Goal: Use online tool/utility

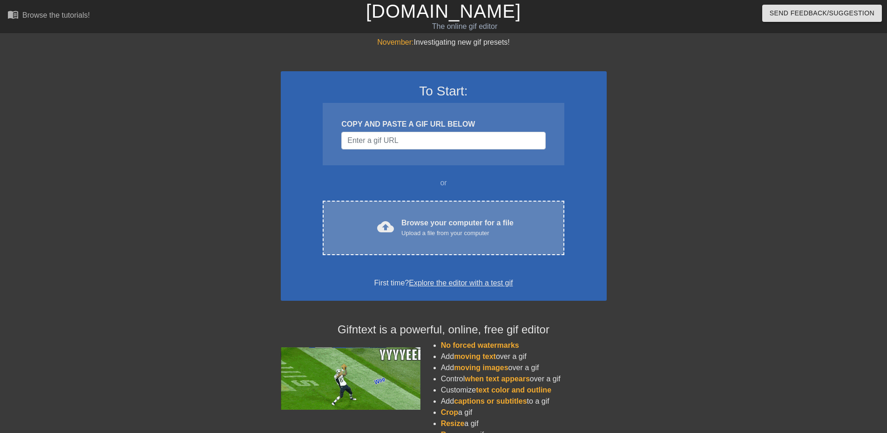
click at [391, 218] on div "cloud_upload Browse your computer for a file Upload a file from your computer" at bounding box center [443, 227] width 202 height 21
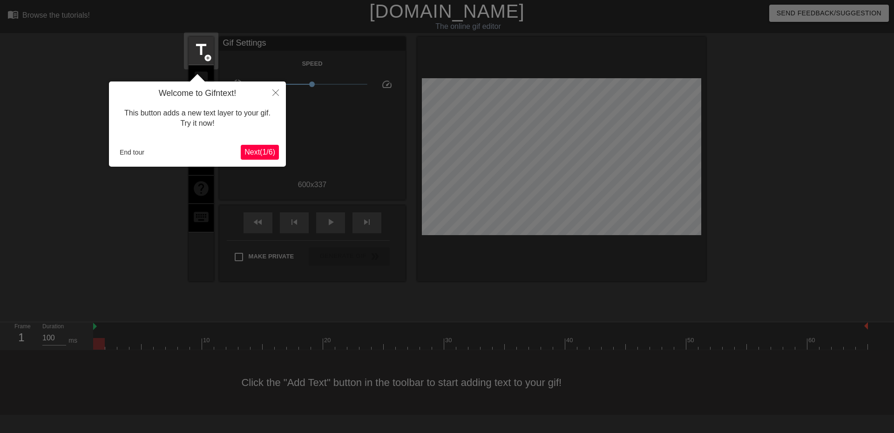
click at [261, 151] on span "Next ( 1 / 6 )" at bounding box center [259, 152] width 31 height 8
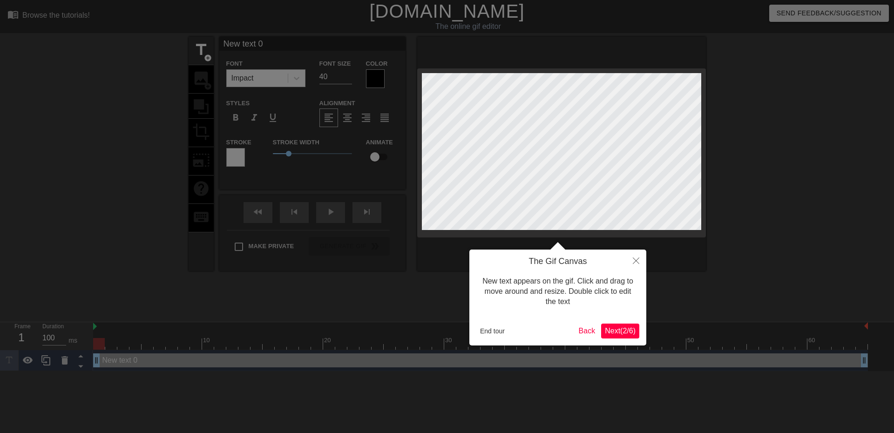
click at [621, 330] on span "Next ( 2 / 6 )" at bounding box center [620, 331] width 31 height 8
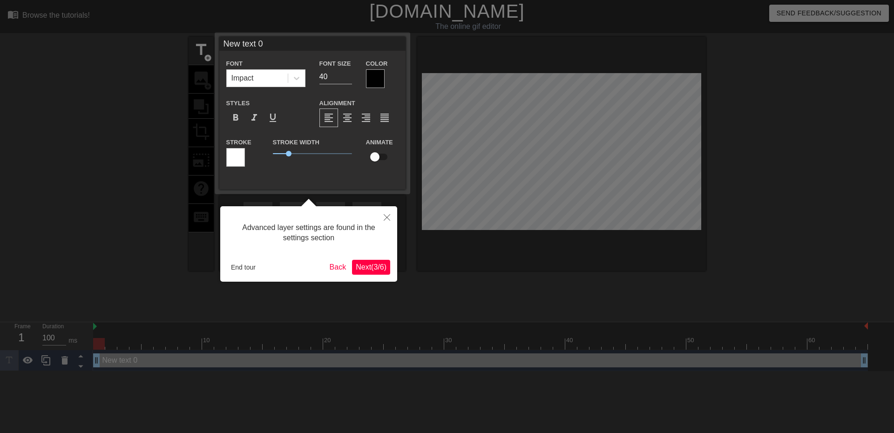
click at [363, 268] on span "Next ( 3 / 6 )" at bounding box center [371, 267] width 31 height 8
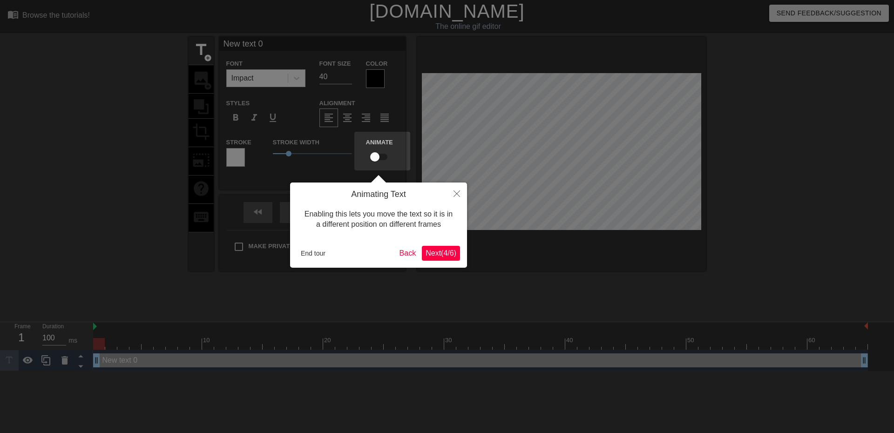
click at [442, 254] on span "Next ( 4 / 6 )" at bounding box center [440, 253] width 31 height 8
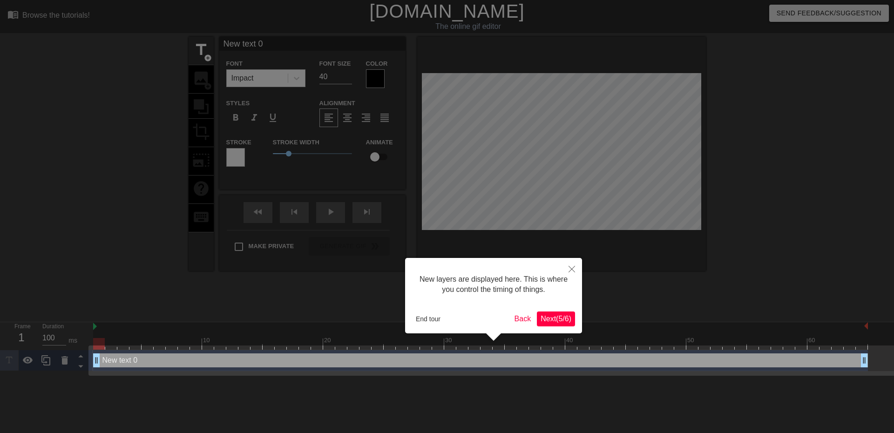
click at [561, 320] on span "Next ( 5 / 6 )" at bounding box center [555, 319] width 31 height 8
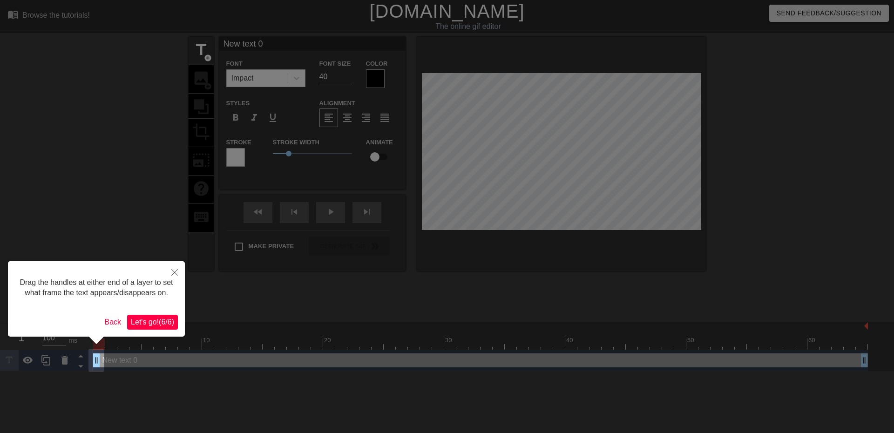
click at [153, 320] on span "Let's go! ( 6 / 6 )" at bounding box center [152, 322] width 43 height 8
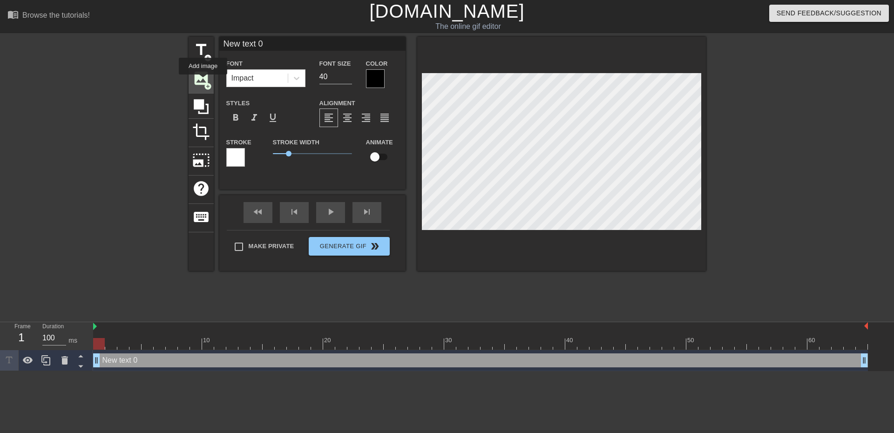
click at [203, 81] on span "image" at bounding box center [201, 78] width 18 height 18
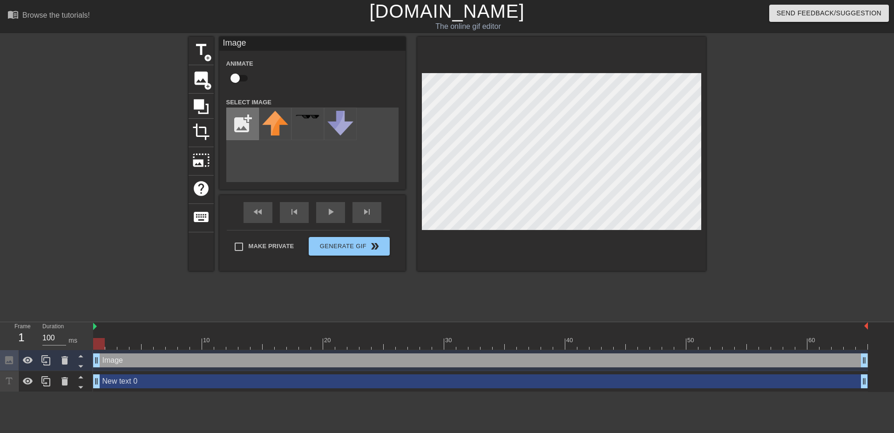
click at [238, 127] on input "file" at bounding box center [243, 124] width 32 height 32
type input "C:\fakepath\Iron_Mining_Pickaxe.webp"
click at [267, 235] on div "title add_circle image add_circle crop photo_size_select_large help keyboard Im…" at bounding box center [447, 154] width 517 height 234
click at [274, 124] on div at bounding box center [275, 124] width 33 height 33
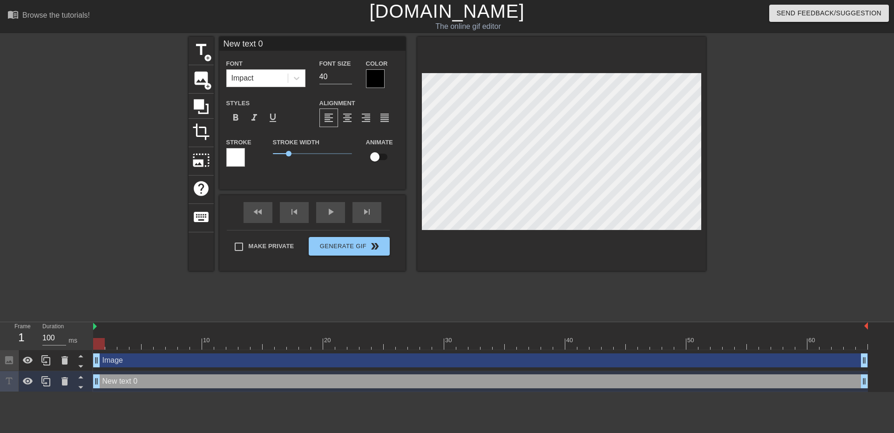
click at [283, 235] on div "title add_circle image add_circle crop photo_size_select_large help keyboard Ne…" at bounding box center [447, 154] width 517 height 234
click at [197, 76] on span "image" at bounding box center [201, 78] width 18 height 18
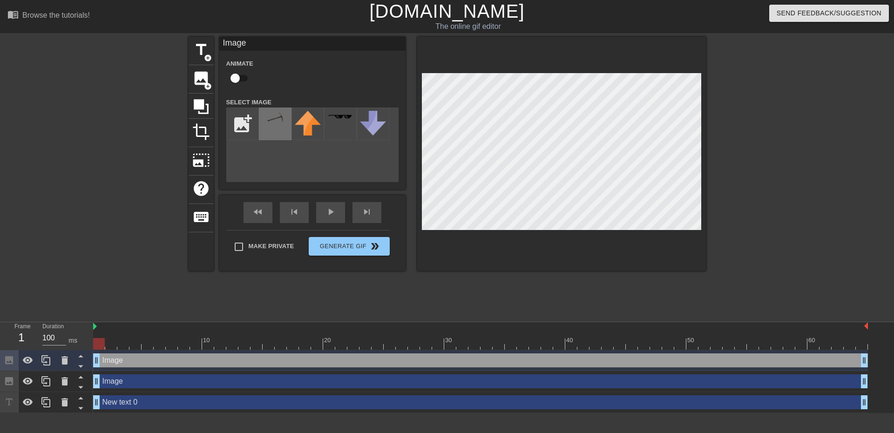
click at [274, 117] on img at bounding box center [275, 117] width 26 height 13
click at [512, 70] on div at bounding box center [561, 154] width 289 height 234
drag, startPoint x: 95, startPoint y: 326, endPoint x: 104, endPoint y: 327, distance: 9.0
click at [104, 327] on div "10 20 30 40 50 60" at bounding box center [480, 335] width 775 height 27
drag, startPoint x: 103, startPoint y: 325, endPoint x: 111, endPoint y: 326, distance: 7.9
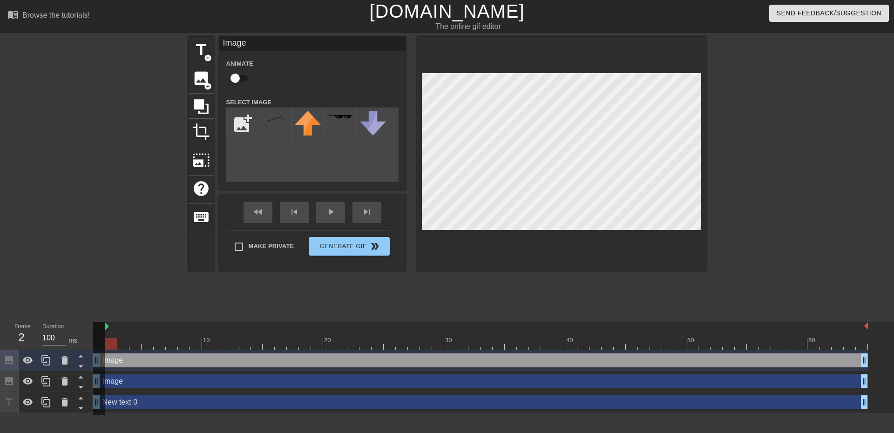
click at [111, 326] on div "10 20 30 40 50 60" at bounding box center [480, 335] width 775 height 27
drag, startPoint x: 106, startPoint y: 326, endPoint x: 118, endPoint y: 328, distance: 12.2
drag, startPoint x: 117, startPoint y: 326, endPoint x: 84, endPoint y: 327, distance: 33.5
click at [84, 327] on div "Frame 2 Duration 100 ms 10 20 30 40 50 60 Image drag_handle drag_handle Image d…" at bounding box center [447, 367] width 894 height 91
drag, startPoint x: 174, startPoint y: 343, endPoint x: 112, endPoint y: 341, distance: 61.9
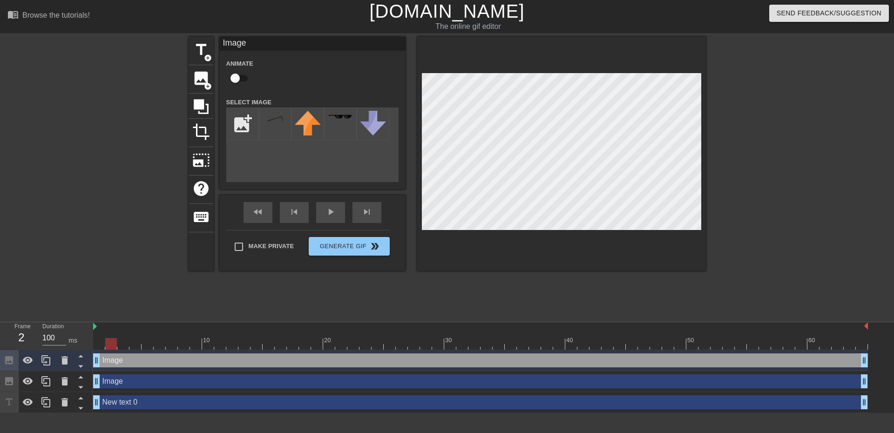
click at [112, 341] on div at bounding box center [111, 344] width 12 height 12
drag, startPoint x: 112, startPoint y: 342, endPoint x: 131, endPoint y: 347, distance: 19.6
click at [131, 347] on div at bounding box center [135, 344] width 12 height 12
drag, startPoint x: 136, startPoint y: 344, endPoint x: 145, endPoint y: 345, distance: 8.6
click at [145, 345] on div at bounding box center [148, 344] width 12 height 12
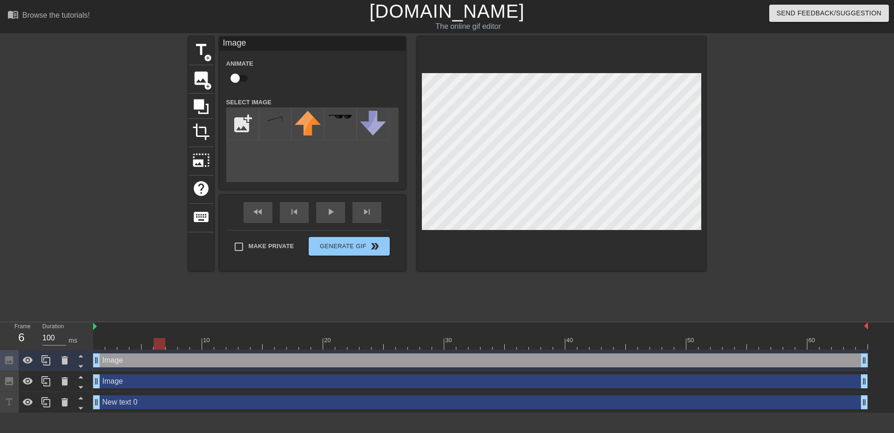
drag, startPoint x: 148, startPoint y: 342, endPoint x: 155, endPoint y: 342, distance: 6.5
click at [155, 342] on div at bounding box center [160, 344] width 12 height 12
drag, startPoint x: 161, startPoint y: 344, endPoint x: 169, endPoint y: 344, distance: 8.4
click at [169, 344] on div at bounding box center [172, 344] width 12 height 12
drag, startPoint x: 170, startPoint y: 344, endPoint x: 180, endPoint y: 344, distance: 9.8
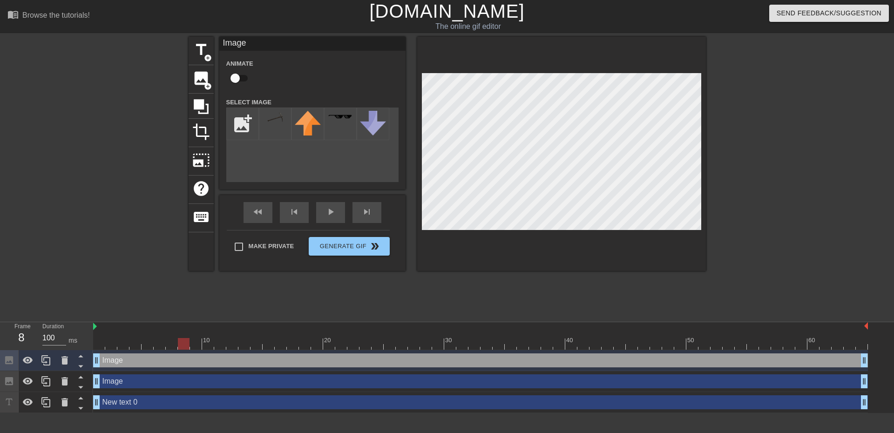
click at [180, 344] on div at bounding box center [184, 344] width 12 height 12
drag, startPoint x: 187, startPoint y: 343, endPoint x: 192, endPoint y: 343, distance: 5.1
click at [192, 343] on div at bounding box center [196, 344] width 12 height 12
drag, startPoint x: 196, startPoint y: 344, endPoint x: 206, endPoint y: 344, distance: 9.3
click at [206, 344] on div at bounding box center [208, 344] width 12 height 12
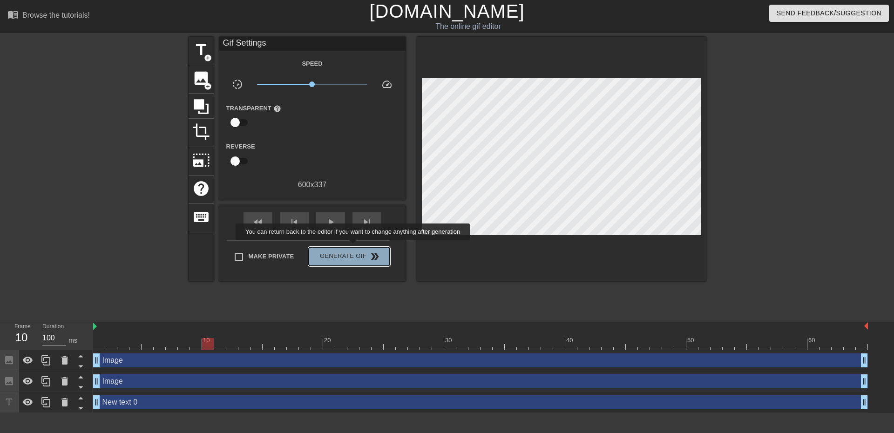
click at [354, 247] on button "Generate Gif double_arrow" at bounding box center [349, 256] width 81 height 19
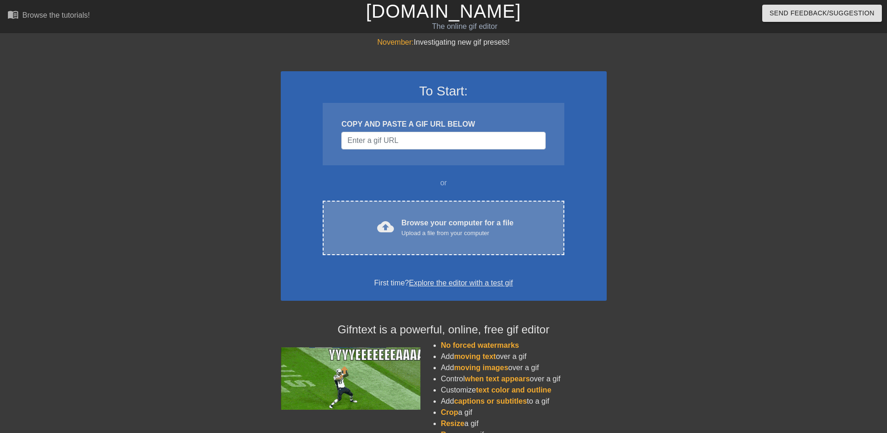
click at [430, 216] on div "cloud_upload Browse your computer for a file Upload a file from your computer C…" at bounding box center [443, 228] width 241 height 54
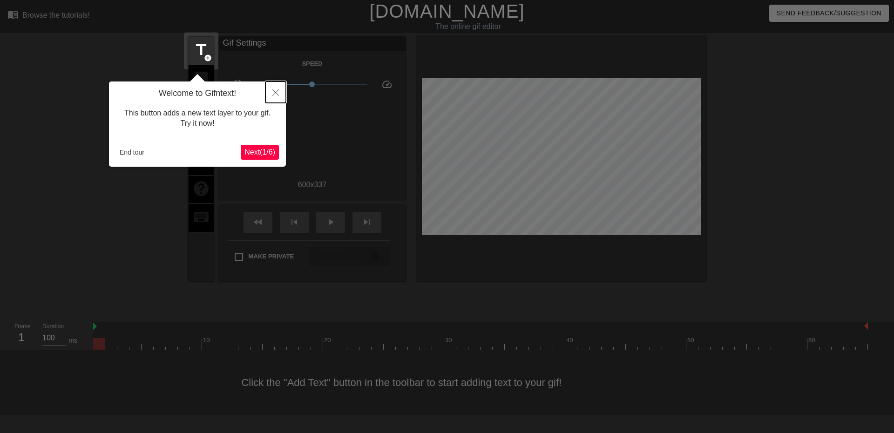
click at [275, 91] on icon "Close" at bounding box center [275, 92] width 7 height 7
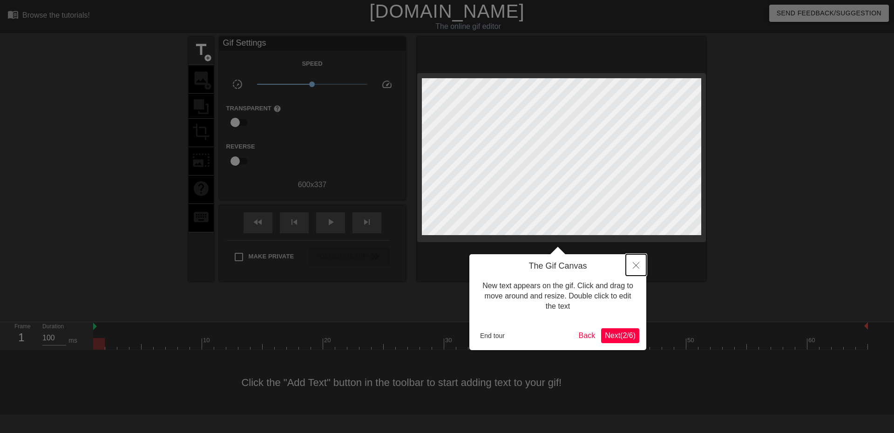
click at [641, 267] on button "Close" at bounding box center [636, 264] width 20 height 21
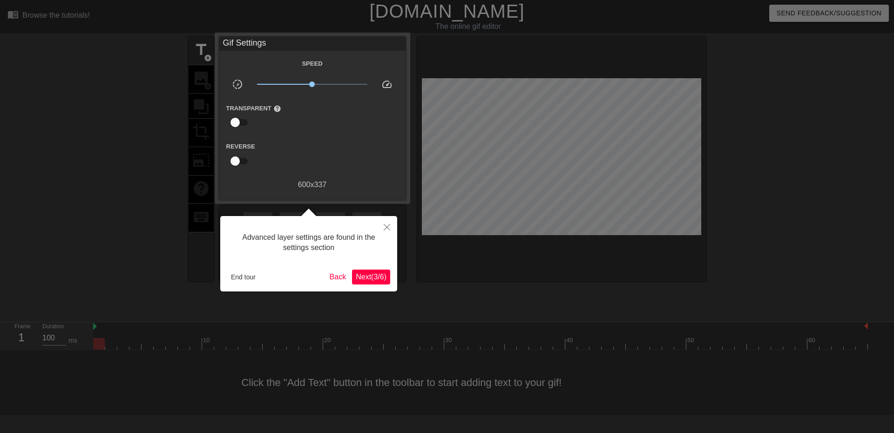
click at [388, 280] on button "Next ( 3 / 6 )" at bounding box center [371, 277] width 38 height 15
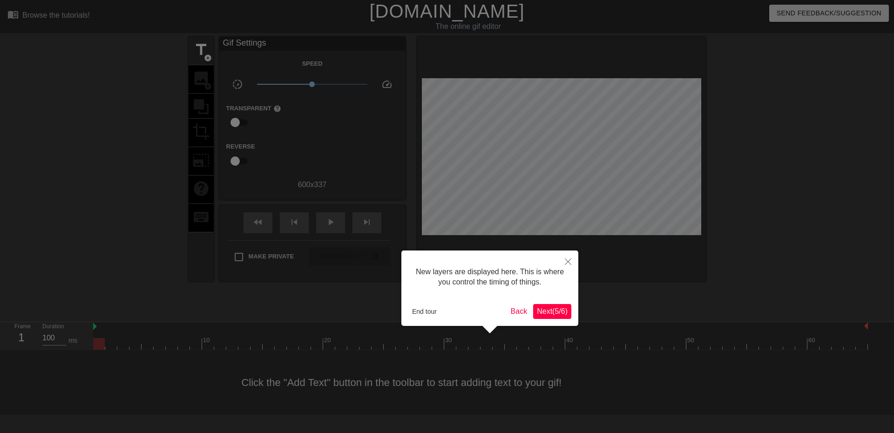
scroll to position [8, 0]
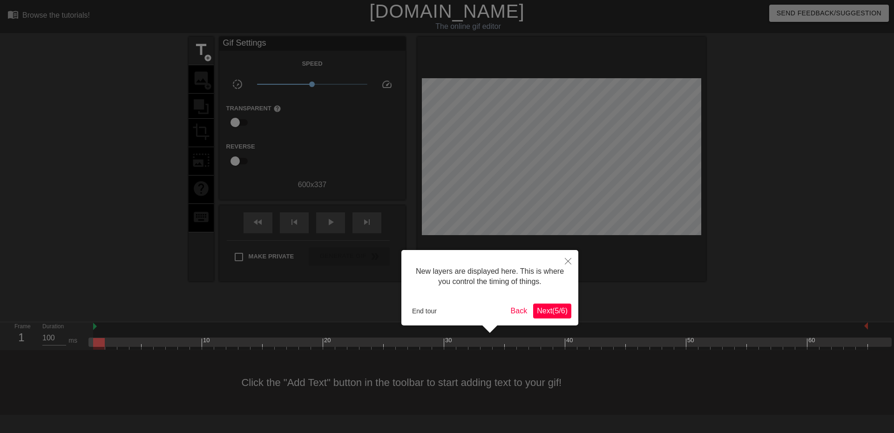
click at [558, 313] on span "Next ( 5 / 6 )" at bounding box center [552, 311] width 31 height 8
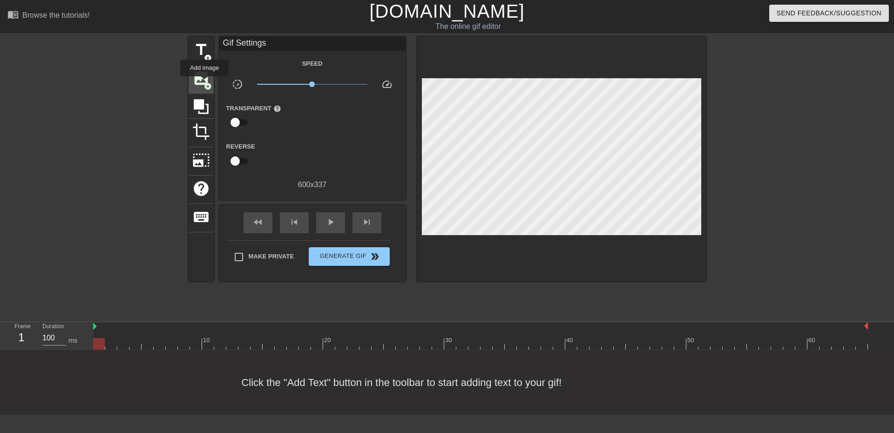
click at [204, 83] on span "add_circle" at bounding box center [208, 86] width 8 height 8
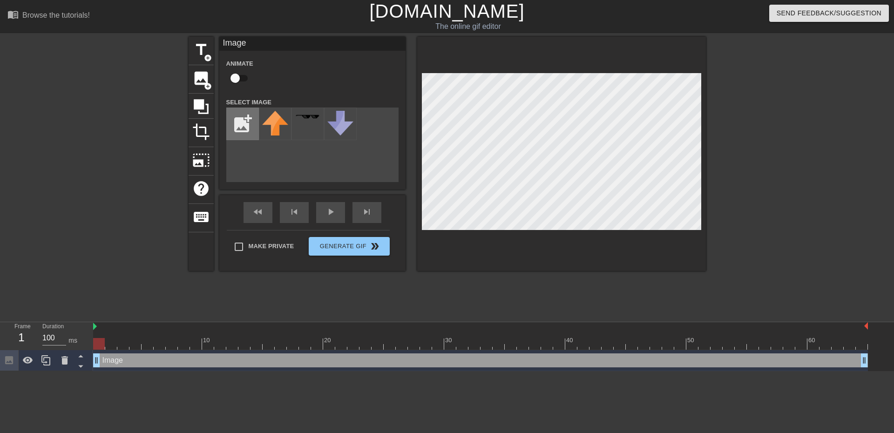
click at [240, 123] on input "file" at bounding box center [243, 124] width 32 height 32
type input "C:\fakepath\Iron_Mining_Pickaxe.webp"
click at [283, 125] on div at bounding box center [275, 124] width 33 height 33
click at [575, 233] on div at bounding box center [561, 154] width 289 height 234
click at [236, 79] on input "checkbox" at bounding box center [235, 78] width 53 height 18
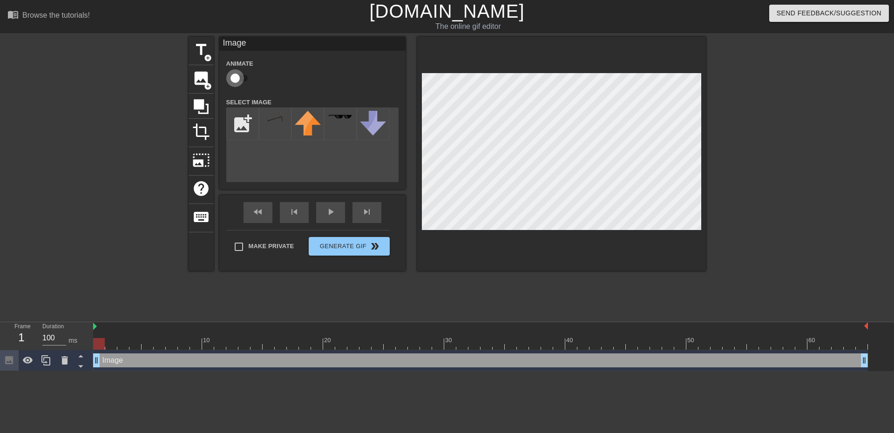
checkbox input "true"
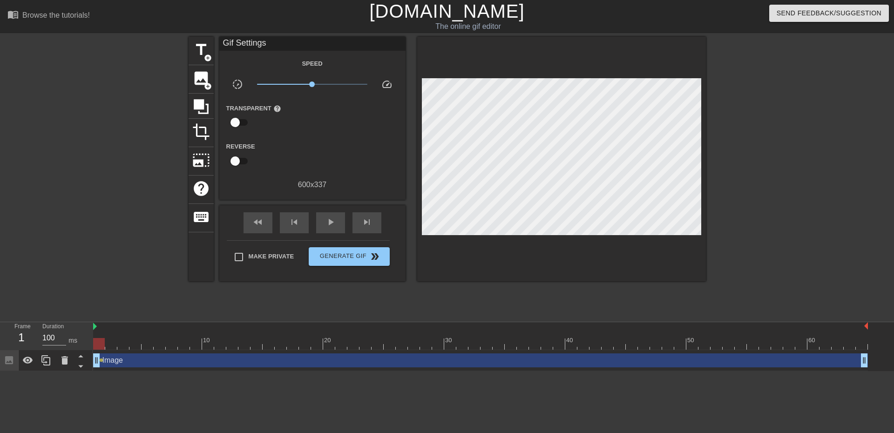
drag, startPoint x: 101, startPoint y: 359, endPoint x: 108, endPoint y: 360, distance: 6.6
click at [108, 360] on div "Image drag_handle drag_handle lens" at bounding box center [480, 360] width 775 height 14
click at [107, 366] on div "Image drag_handle drag_handle" at bounding box center [480, 360] width 775 height 14
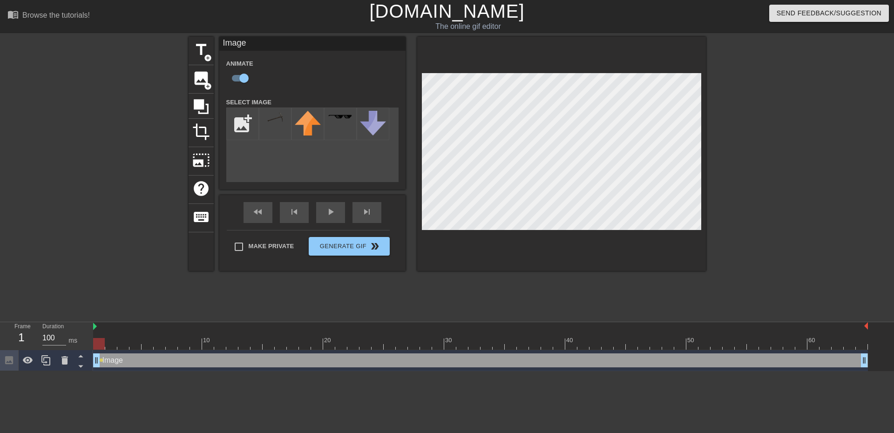
click at [110, 366] on div "Image drag_handle drag_handle" at bounding box center [480, 360] width 775 height 14
click at [109, 365] on div "Image drag_handle drag_handle" at bounding box center [480, 360] width 775 height 14
drag, startPoint x: 107, startPoint y: 361, endPoint x: 125, endPoint y: 361, distance: 18.2
click at [125, 361] on div "Image drag_handle drag_handle" at bounding box center [480, 360] width 775 height 14
drag, startPoint x: 96, startPoint y: 358, endPoint x: 104, endPoint y: 359, distance: 8.0
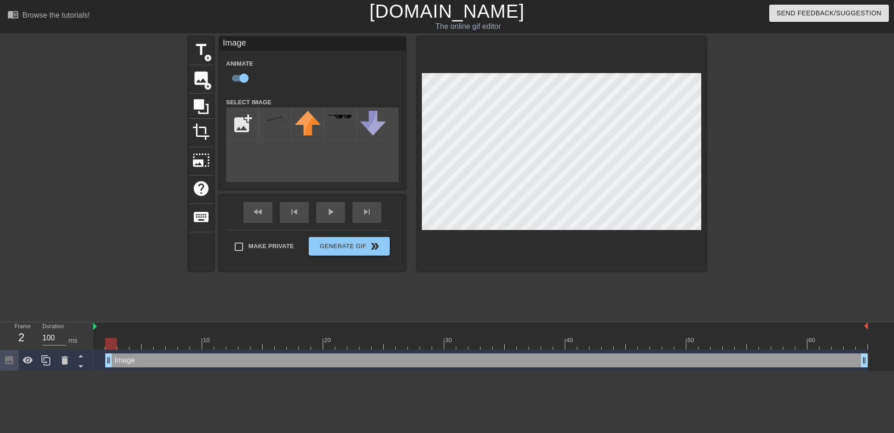
click at [104, 359] on div "Image drag_handle drag_handle" at bounding box center [480, 360] width 775 height 14
drag, startPoint x: 108, startPoint y: 359, endPoint x: 93, endPoint y: 363, distance: 15.5
click at [82, 356] on icon at bounding box center [81, 356] width 12 height 12
click at [10, 358] on icon at bounding box center [9, 360] width 8 height 8
click at [23, 338] on div "1" at bounding box center [21, 337] width 14 height 17
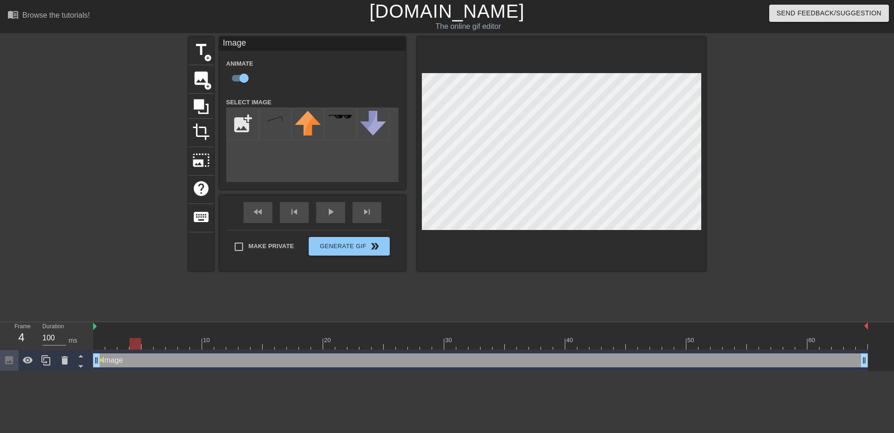
drag, startPoint x: 102, startPoint y: 340, endPoint x: 135, endPoint y: 343, distance: 33.6
click at [135, 343] on div at bounding box center [135, 344] width 12 height 12
click at [335, 210] on div "fast_rewind skip_previous play_arrow skip_next" at bounding box center [312, 212] width 152 height 35
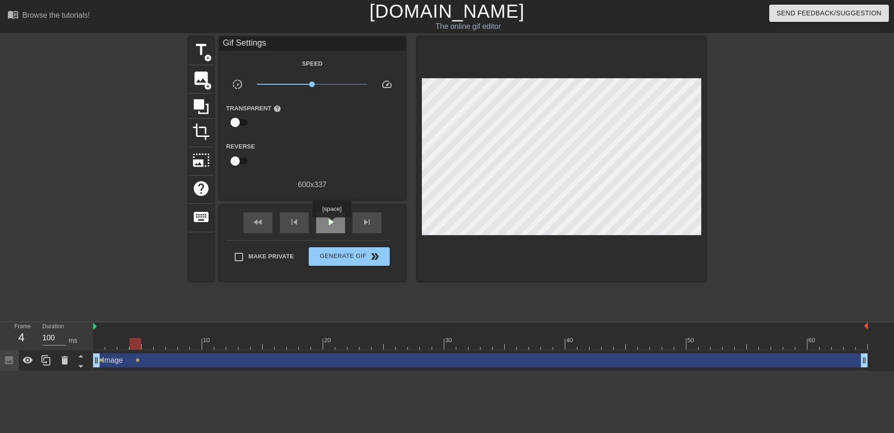
click at [331, 224] on span "play_arrow" at bounding box center [330, 221] width 11 height 11
click at [359, 350] on div "10 20 30 40 50 60" at bounding box center [480, 336] width 775 height 28
click at [336, 221] on div "pause" at bounding box center [330, 222] width 29 height 21
drag, startPoint x: 246, startPoint y: 343, endPoint x: 147, endPoint y: 354, distance: 99.3
click at [147, 354] on div "10 20 30 40 50 60 Image drag_handle drag_handle lens lens" at bounding box center [493, 346] width 801 height 49
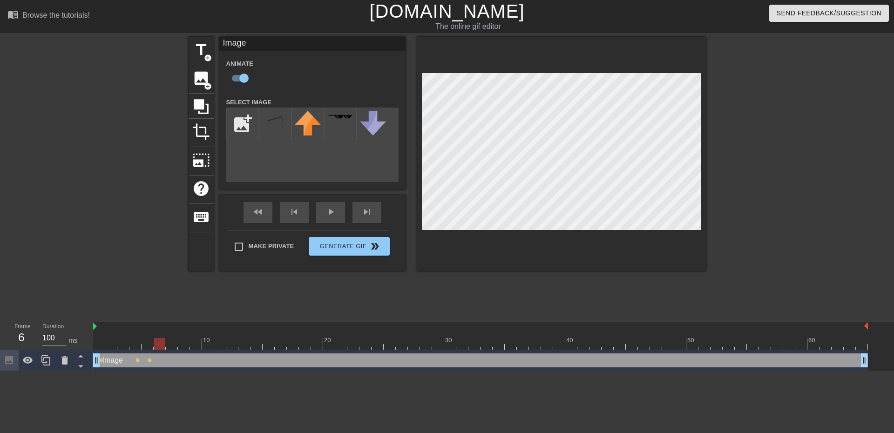
drag, startPoint x: 147, startPoint y: 344, endPoint x: 155, endPoint y: 344, distance: 8.4
click at [155, 344] on div at bounding box center [160, 344] width 12 height 12
drag, startPoint x: 159, startPoint y: 341, endPoint x: 167, endPoint y: 342, distance: 8.0
click at [167, 342] on div at bounding box center [172, 344] width 12 height 12
drag, startPoint x: 172, startPoint y: 343, endPoint x: 180, endPoint y: 344, distance: 7.5
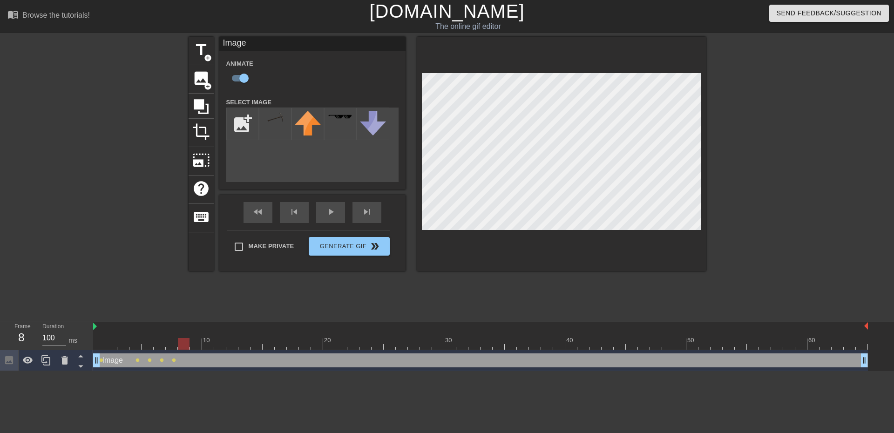
click at [180, 344] on div at bounding box center [184, 344] width 12 height 12
drag, startPoint x: 187, startPoint y: 347, endPoint x: 192, endPoint y: 346, distance: 5.2
click at [192, 346] on div at bounding box center [196, 344] width 12 height 12
drag, startPoint x: 197, startPoint y: 344, endPoint x: 203, endPoint y: 344, distance: 6.5
click at [203, 344] on div at bounding box center [208, 344] width 12 height 12
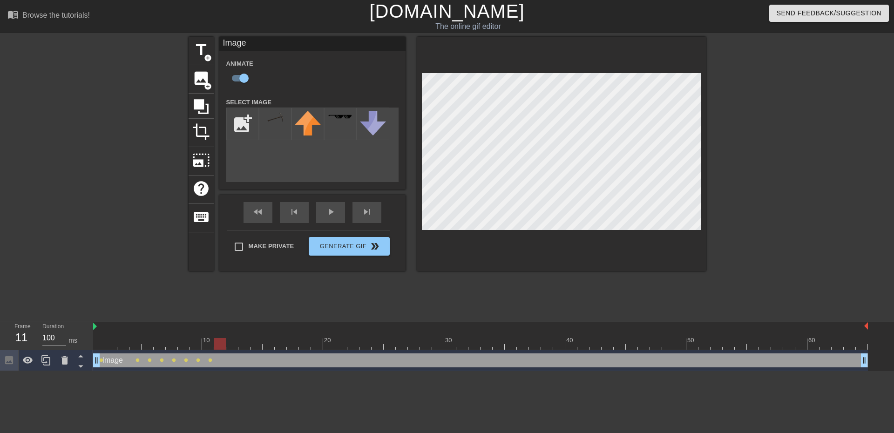
drag, startPoint x: 209, startPoint y: 344, endPoint x: 215, endPoint y: 343, distance: 6.6
click at [215, 343] on div at bounding box center [220, 344] width 12 height 12
drag, startPoint x: 220, startPoint y: 343, endPoint x: 228, endPoint y: 344, distance: 7.5
click at [228, 344] on div at bounding box center [232, 344] width 12 height 12
drag, startPoint x: 233, startPoint y: 341, endPoint x: 239, endPoint y: 342, distance: 5.6
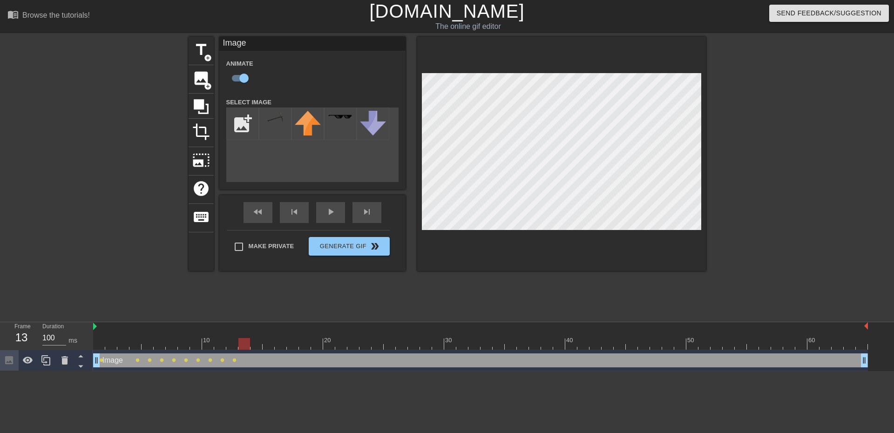
click at [239, 342] on div at bounding box center [244, 344] width 12 height 12
drag, startPoint x: 246, startPoint y: 344, endPoint x: 254, endPoint y: 344, distance: 7.4
click at [254, 344] on div at bounding box center [256, 344] width 12 height 12
drag, startPoint x: 258, startPoint y: 343, endPoint x: 266, endPoint y: 344, distance: 8.0
click at [266, 344] on div at bounding box center [269, 344] width 12 height 12
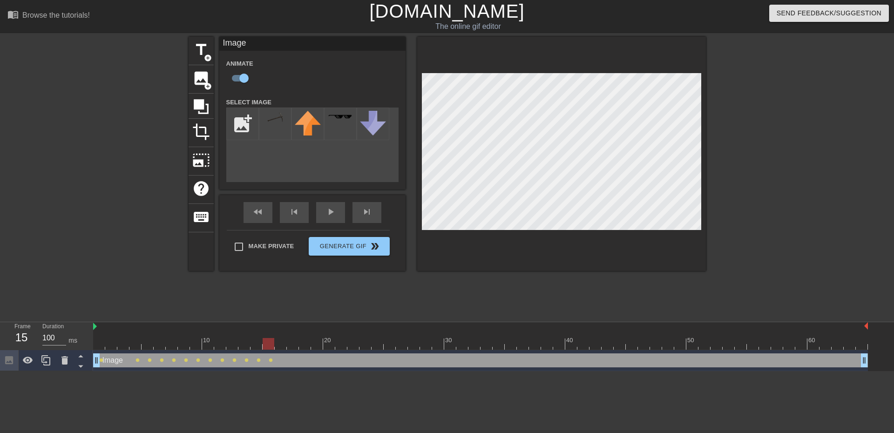
drag, startPoint x: 267, startPoint y: 342, endPoint x: 274, endPoint y: 343, distance: 6.5
click at [274, 343] on div at bounding box center [269, 344] width 12 height 12
drag, startPoint x: 269, startPoint y: 343, endPoint x: 290, endPoint y: 346, distance: 22.1
click at [290, 346] on div at bounding box center [293, 344] width 12 height 12
drag, startPoint x: 295, startPoint y: 344, endPoint x: 354, endPoint y: 342, distance: 59.2
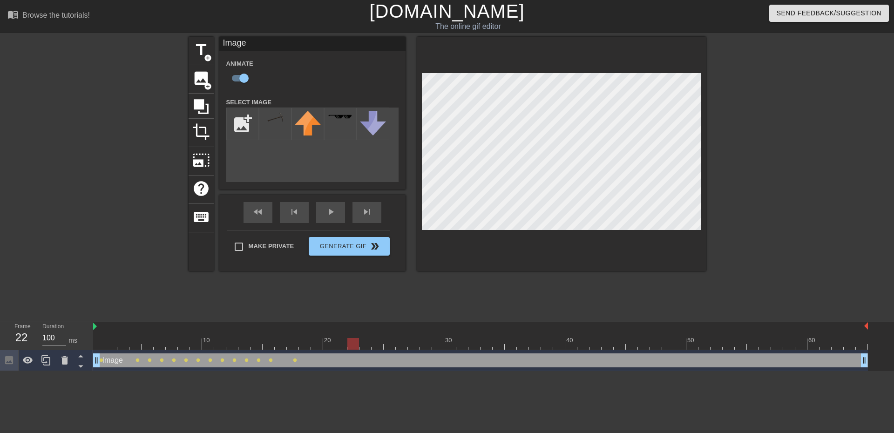
click at [354, 342] on div at bounding box center [353, 344] width 12 height 12
drag, startPoint x: 357, startPoint y: 347, endPoint x: 364, endPoint y: 346, distance: 7.9
click at [364, 346] on div at bounding box center [365, 344] width 12 height 12
drag, startPoint x: 364, startPoint y: 346, endPoint x: 373, endPoint y: 346, distance: 9.3
click at [373, 346] on div at bounding box center [377, 344] width 12 height 12
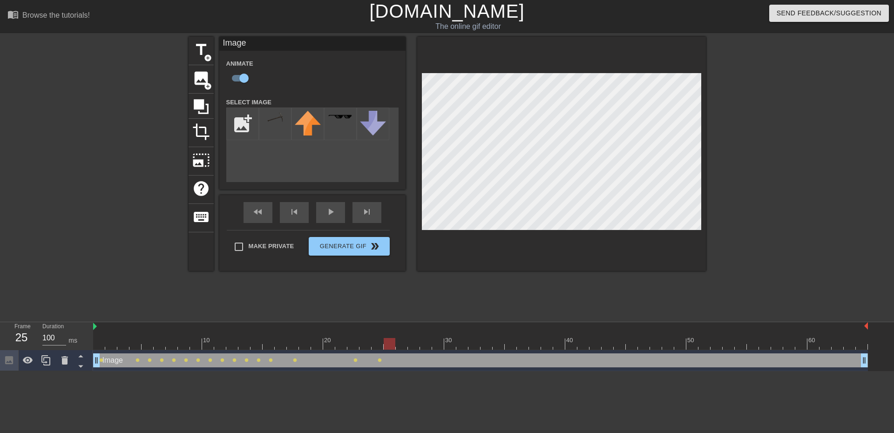
drag, startPoint x: 378, startPoint y: 344, endPoint x: 386, endPoint y: 344, distance: 7.4
click at [386, 344] on div at bounding box center [390, 344] width 12 height 12
drag, startPoint x: 391, startPoint y: 344, endPoint x: 398, endPoint y: 344, distance: 8.0
click at [398, 344] on div at bounding box center [402, 344] width 12 height 12
drag, startPoint x: 405, startPoint y: 342, endPoint x: 412, endPoint y: 342, distance: 7.0
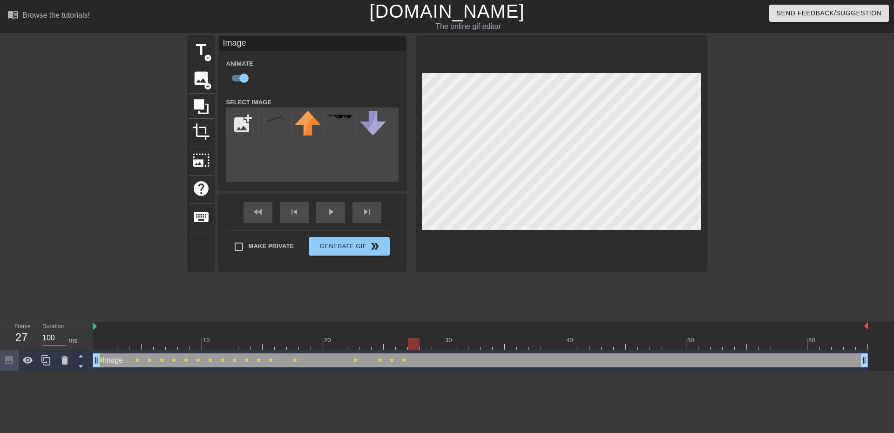
click at [412, 342] on div at bounding box center [414, 344] width 12 height 12
drag, startPoint x: 413, startPoint y: 344, endPoint x: 423, endPoint y: 345, distance: 9.8
click at [423, 345] on div at bounding box center [426, 344] width 12 height 12
drag, startPoint x: 427, startPoint y: 344, endPoint x: 439, endPoint y: 346, distance: 11.4
click at [439, 346] on div at bounding box center [438, 344] width 12 height 12
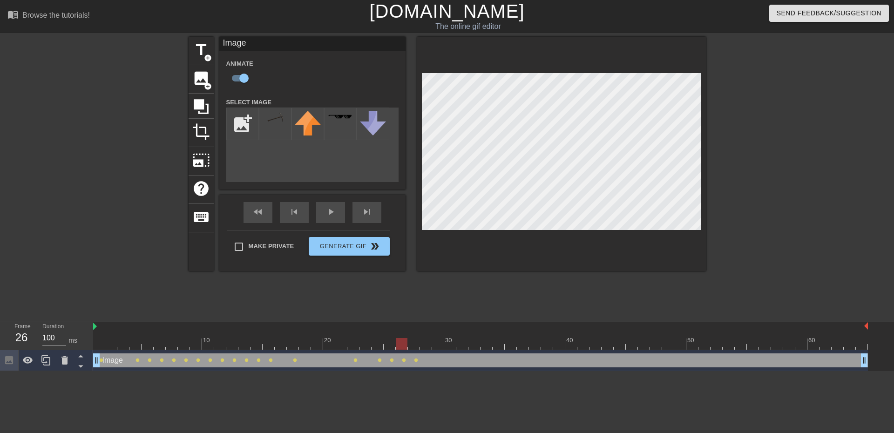
drag, startPoint x: 439, startPoint y: 346, endPoint x: 402, endPoint y: 337, distance: 37.9
click at [402, 337] on div "10 20 30 40 50 60" at bounding box center [480, 335] width 775 height 27
click at [404, 360] on span "lens" at bounding box center [404, 360] width 4 height 4
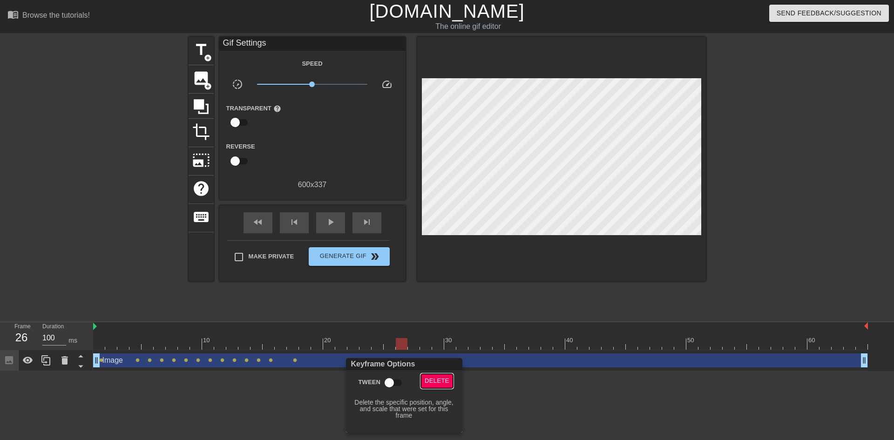
click at [430, 382] on span "Delete" at bounding box center [437, 381] width 25 height 11
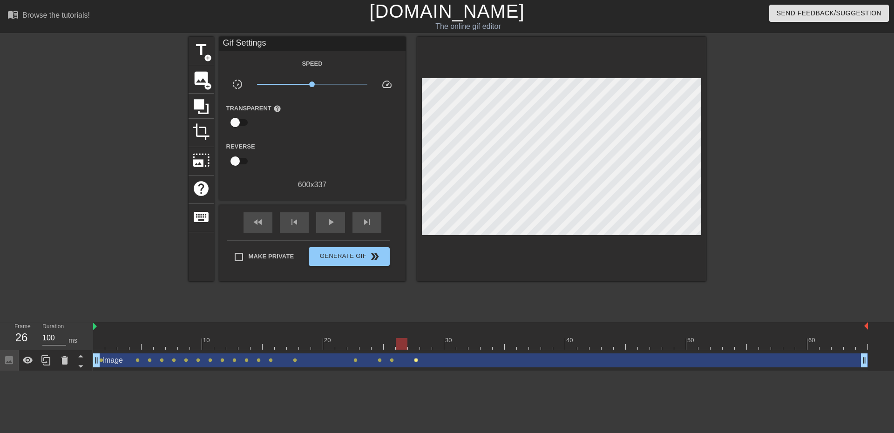
click at [415, 360] on span "lens" at bounding box center [416, 360] width 4 height 4
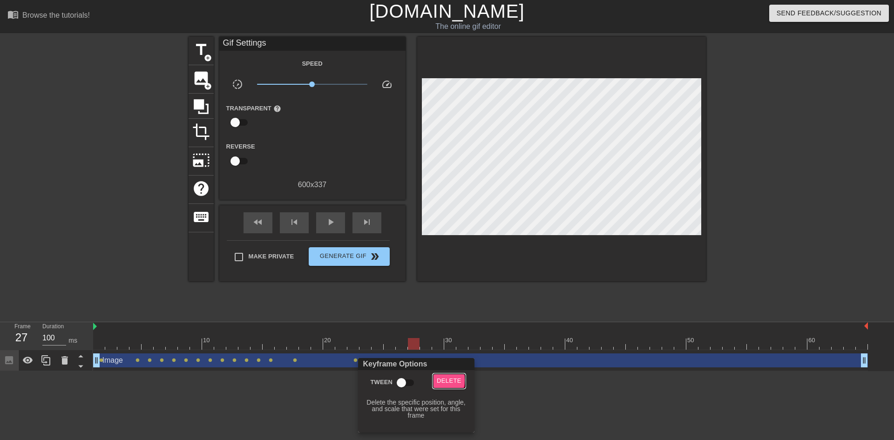
click at [442, 380] on span "Delete" at bounding box center [449, 381] width 25 height 11
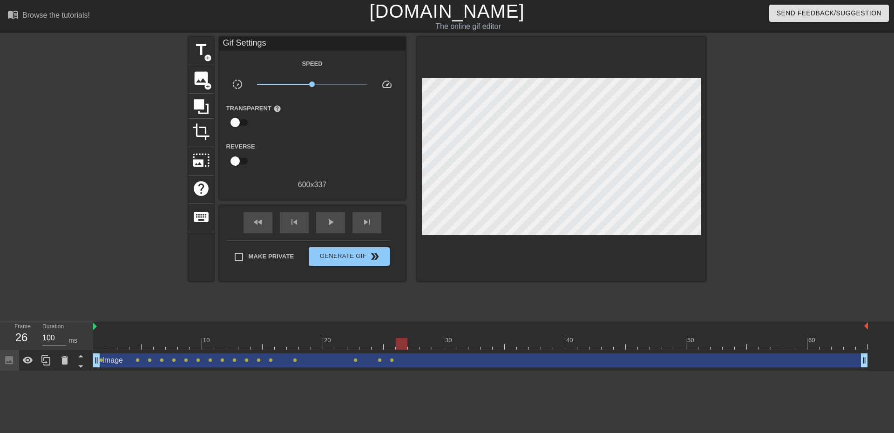
drag, startPoint x: 414, startPoint y: 342, endPoint x: 402, endPoint y: 347, distance: 13.0
click at [402, 347] on div at bounding box center [402, 344] width 12 height 12
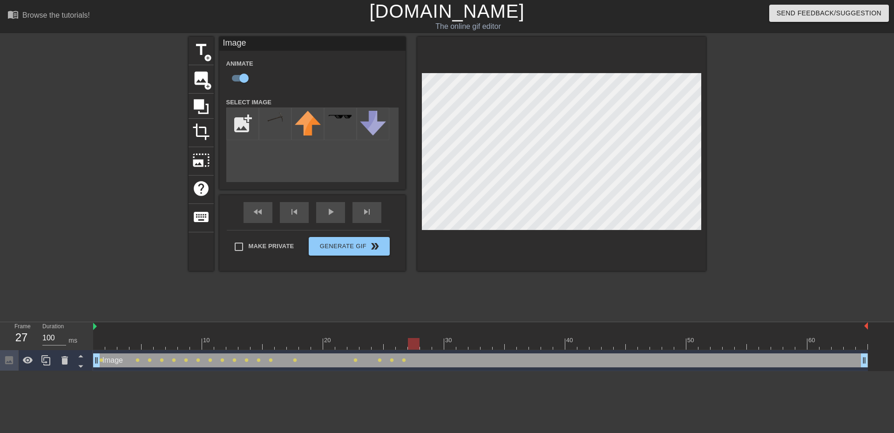
drag, startPoint x: 401, startPoint y: 344, endPoint x: 411, endPoint y: 344, distance: 9.8
click at [411, 344] on div at bounding box center [414, 344] width 12 height 12
click at [601, 232] on div at bounding box center [561, 154] width 289 height 234
click at [577, 235] on div at bounding box center [561, 154] width 289 height 234
drag, startPoint x: 414, startPoint y: 344, endPoint x: 423, endPoint y: 345, distance: 8.5
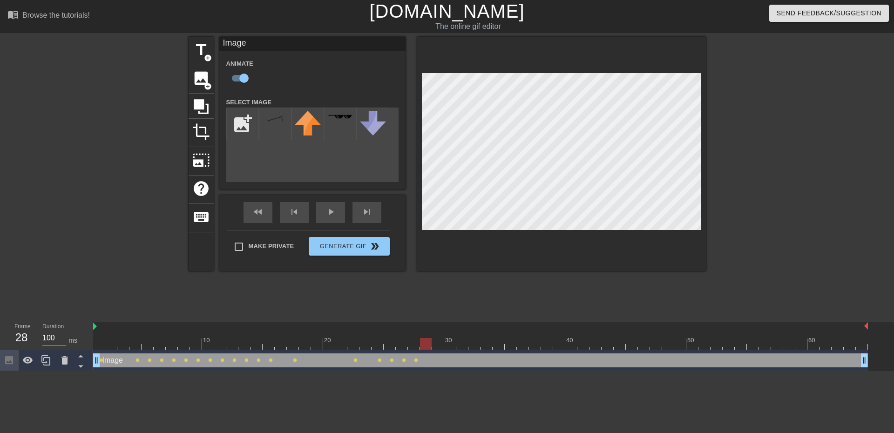
click at [423, 345] on div at bounding box center [426, 344] width 12 height 12
click at [546, 231] on div at bounding box center [561, 154] width 289 height 234
drag, startPoint x: 427, startPoint y: 340, endPoint x: 435, endPoint y: 343, distance: 8.0
click at [435, 343] on div at bounding box center [438, 344] width 12 height 12
drag, startPoint x: 441, startPoint y: 342, endPoint x: 448, endPoint y: 344, distance: 7.4
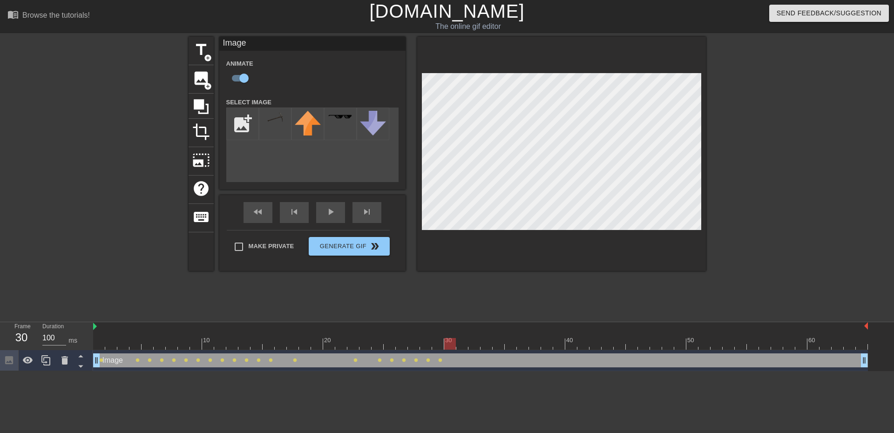
click at [448, 344] on div at bounding box center [450, 344] width 12 height 12
drag, startPoint x: 449, startPoint y: 342, endPoint x: 458, endPoint y: 344, distance: 9.0
click at [458, 344] on div at bounding box center [462, 344] width 12 height 12
drag, startPoint x: 463, startPoint y: 344, endPoint x: 469, endPoint y: 344, distance: 6.5
click at [469, 344] on div at bounding box center [474, 344] width 12 height 12
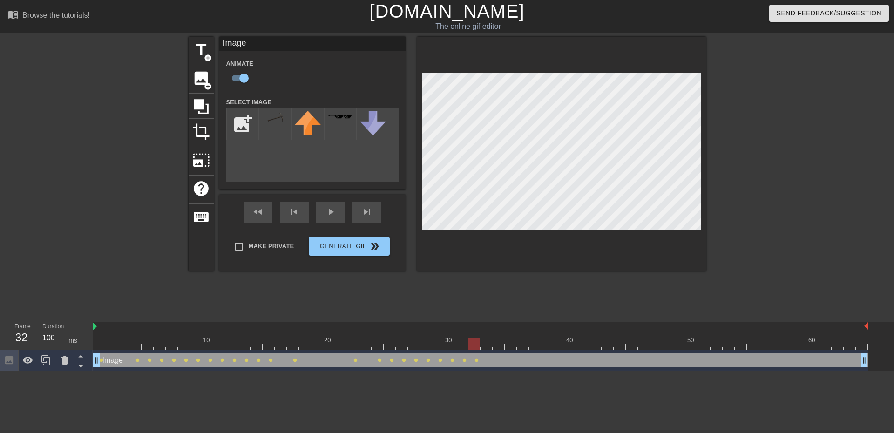
drag, startPoint x: 474, startPoint y: 343, endPoint x: 486, endPoint y: 346, distance: 12.1
click at [480, 346] on div at bounding box center [474, 344] width 12 height 12
drag, startPoint x: 487, startPoint y: 344, endPoint x: 497, endPoint y: 343, distance: 10.3
click at [497, 343] on div at bounding box center [498, 344] width 12 height 12
drag, startPoint x: 501, startPoint y: 345, endPoint x: 508, endPoint y: 345, distance: 7.4
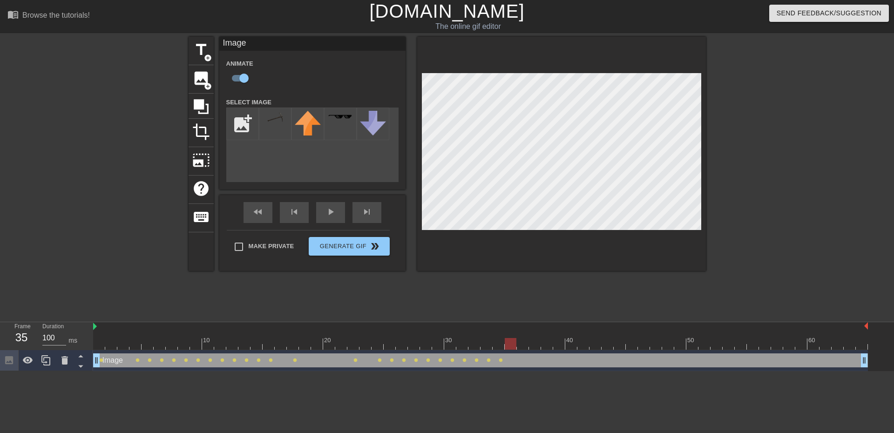
click at [508, 345] on div at bounding box center [511, 344] width 12 height 12
drag, startPoint x: 510, startPoint y: 348, endPoint x: 520, endPoint y: 349, distance: 10.3
click at [520, 349] on div at bounding box center [523, 344] width 12 height 12
drag, startPoint x: 524, startPoint y: 341, endPoint x: 531, endPoint y: 344, distance: 8.1
click at [541, 344] on div at bounding box center [547, 344] width 12 height 12
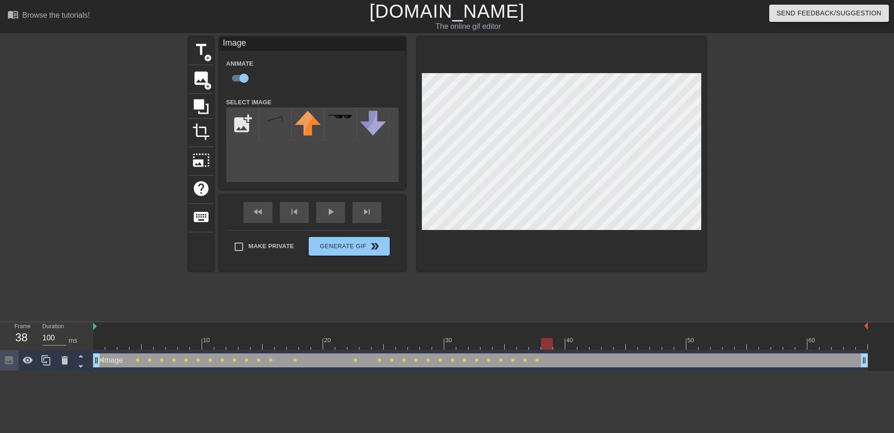
drag, startPoint x: 536, startPoint y: 343, endPoint x: 545, endPoint y: 346, distance: 9.4
click at [545, 346] on div at bounding box center [547, 344] width 12 height 12
drag, startPoint x: 545, startPoint y: 347, endPoint x: 556, endPoint y: 346, distance: 10.7
click at [556, 346] on div at bounding box center [559, 344] width 12 height 12
drag, startPoint x: 561, startPoint y: 348, endPoint x: 567, endPoint y: 348, distance: 6.1
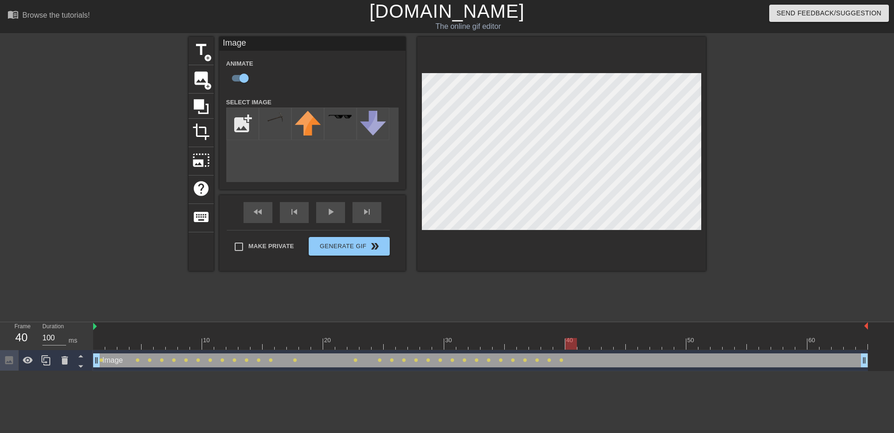
click at [567, 348] on div at bounding box center [480, 344] width 775 height 12
drag, startPoint x: 580, startPoint y: 344, endPoint x: 573, endPoint y: 344, distance: 6.5
click at [573, 344] on div at bounding box center [480, 344] width 775 height 12
drag, startPoint x: 583, startPoint y: 342, endPoint x: 575, endPoint y: 343, distance: 8.5
click at [575, 343] on div at bounding box center [571, 344] width 12 height 12
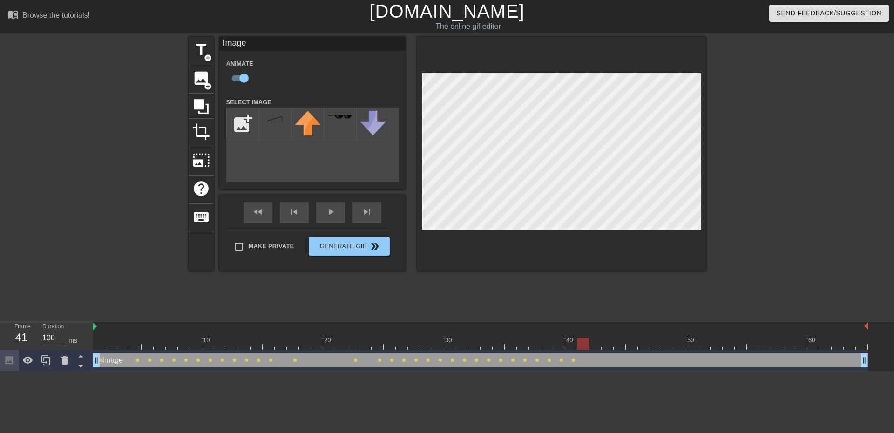
drag, startPoint x: 573, startPoint y: 345, endPoint x: 578, endPoint y: 344, distance: 5.7
click at [578, 344] on div at bounding box center [583, 344] width 12 height 12
drag, startPoint x: 585, startPoint y: 345, endPoint x: 592, endPoint y: 345, distance: 7.4
click at [592, 345] on div at bounding box center [595, 344] width 12 height 12
drag, startPoint x: 597, startPoint y: 344, endPoint x: 604, endPoint y: 344, distance: 7.0
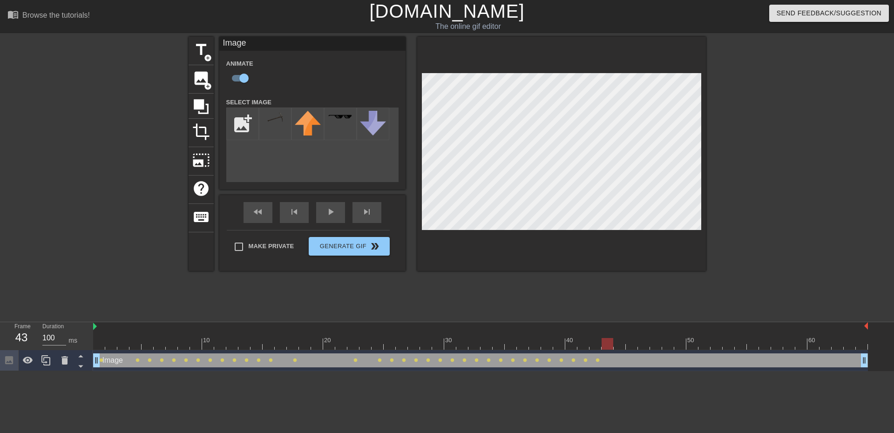
click at [604, 344] on div at bounding box center [607, 344] width 12 height 12
drag, startPoint x: 611, startPoint y: 343, endPoint x: 616, endPoint y: 344, distance: 5.2
click at [616, 344] on div at bounding box center [620, 344] width 12 height 12
drag, startPoint x: 619, startPoint y: 341, endPoint x: 627, endPoint y: 342, distance: 8.4
click at [627, 342] on div at bounding box center [632, 344] width 12 height 12
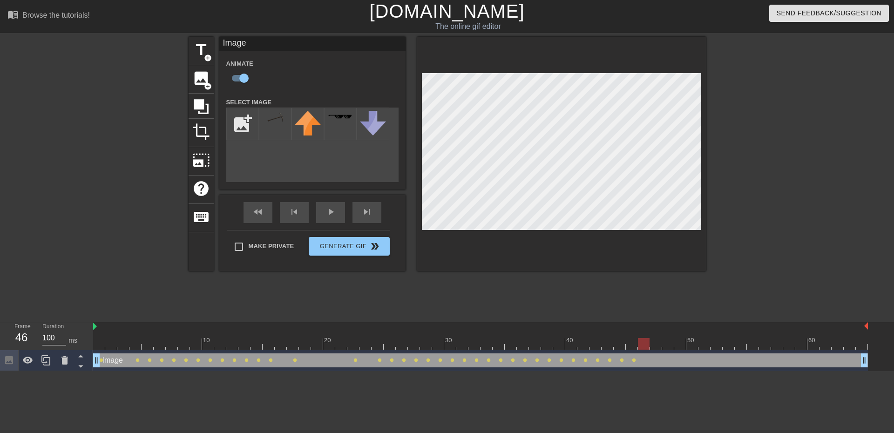
drag, startPoint x: 634, startPoint y: 343, endPoint x: 644, endPoint y: 343, distance: 10.2
click at [644, 343] on div at bounding box center [644, 344] width 12 height 12
drag, startPoint x: 646, startPoint y: 342, endPoint x: 652, endPoint y: 343, distance: 6.1
click at [652, 343] on div at bounding box center [480, 344] width 775 height 12
click at [665, 343] on div at bounding box center [668, 344] width 12 height 12
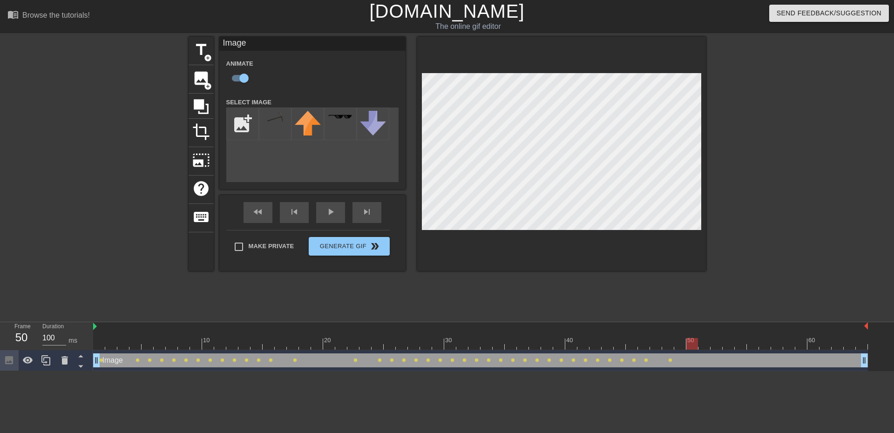
drag, startPoint x: 671, startPoint y: 344, endPoint x: 687, endPoint y: 344, distance: 15.8
click at [687, 344] on div at bounding box center [692, 344] width 12 height 12
drag, startPoint x: 691, startPoint y: 342, endPoint x: 699, endPoint y: 344, distance: 7.6
click at [699, 344] on div at bounding box center [704, 344] width 12 height 12
drag, startPoint x: 706, startPoint y: 345, endPoint x: 724, endPoint y: 344, distance: 18.6
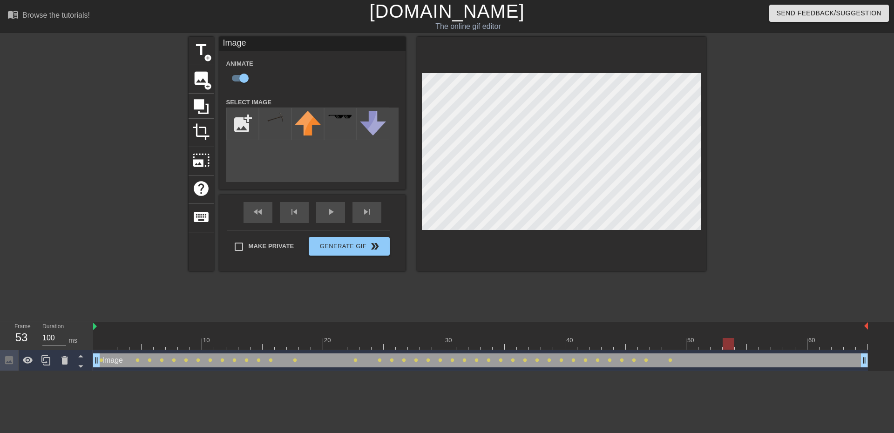
click at [724, 344] on div at bounding box center [728, 344] width 12 height 12
drag, startPoint x: 729, startPoint y: 345, endPoint x: 735, endPoint y: 345, distance: 6.1
click at [735, 345] on div at bounding box center [480, 344] width 775 height 12
click at [759, 344] on div at bounding box center [765, 344] width 12 height 12
click at [771, 343] on div at bounding box center [777, 344] width 12 height 12
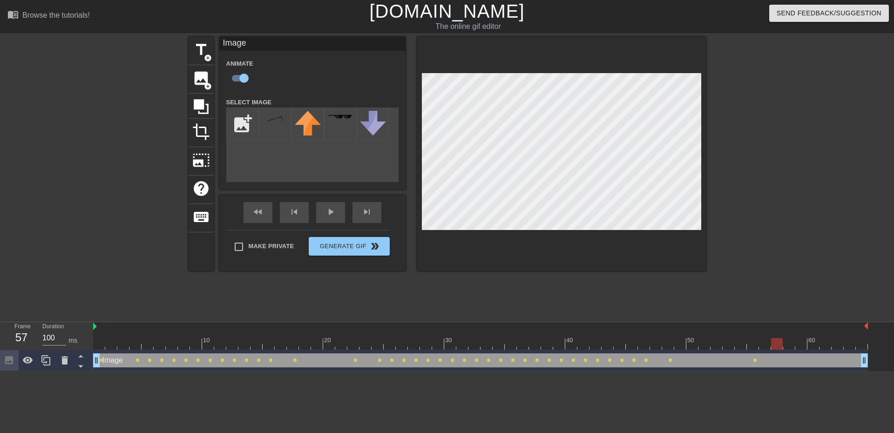
click at [774, 343] on div at bounding box center [777, 344] width 12 height 12
click at [571, 233] on div at bounding box center [561, 154] width 289 height 234
drag, startPoint x: 778, startPoint y: 344, endPoint x: 784, endPoint y: 344, distance: 5.6
click at [784, 344] on div at bounding box center [789, 344] width 12 height 12
drag, startPoint x: 791, startPoint y: 344, endPoint x: 797, endPoint y: 345, distance: 6.2
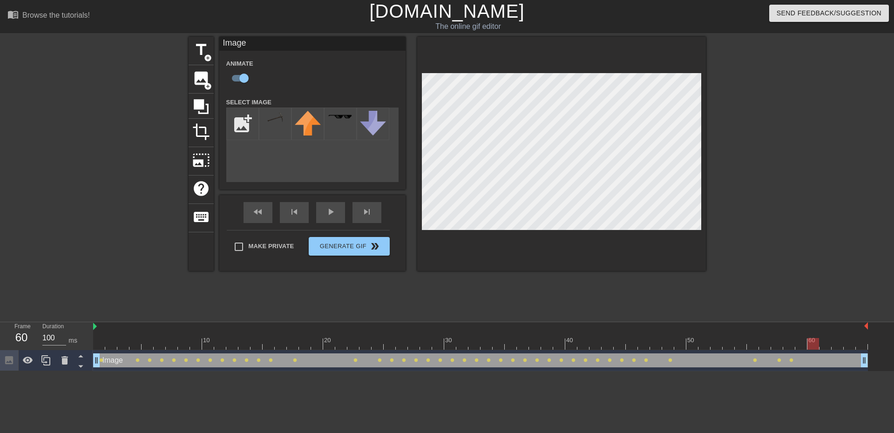
click at [797, 345] on div at bounding box center [480, 344] width 775 height 12
drag, startPoint x: 813, startPoint y: 344, endPoint x: 805, endPoint y: 344, distance: 7.4
click at [805, 344] on div at bounding box center [801, 344] width 12 height 12
drag, startPoint x: 804, startPoint y: 345, endPoint x: 810, endPoint y: 346, distance: 6.1
click at [810, 346] on div at bounding box center [480, 344] width 775 height 12
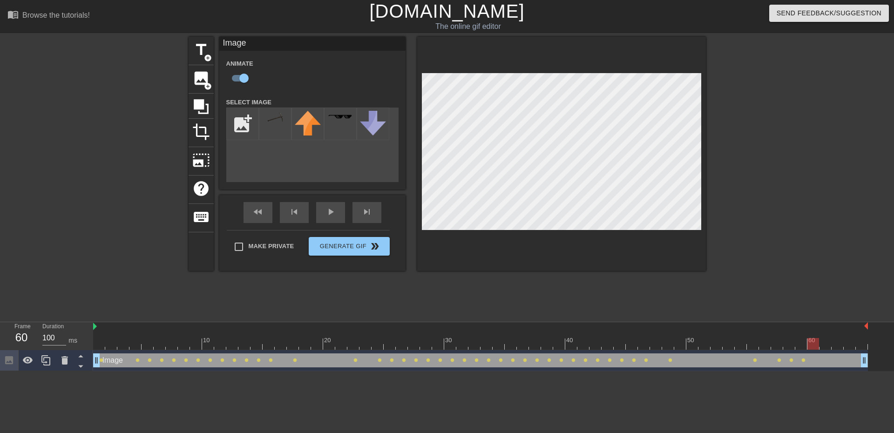
click at [809, 346] on div at bounding box center [480, 344] width 775 height 12
drag, startPoint x: 815, startPoint y: 344, endPoint x: 821, endPoint y: 344, distance: 5.6
click at [821, 344] on div at bounding box center [825, 344] width 12 height 12
click at [833, 342] on div at bounding box center [837, 344] width 12 height 12
drag, startPoint x: 840, startPoint y: 343, endPoint x: 845, endPoint y: 344, distance: 5.6
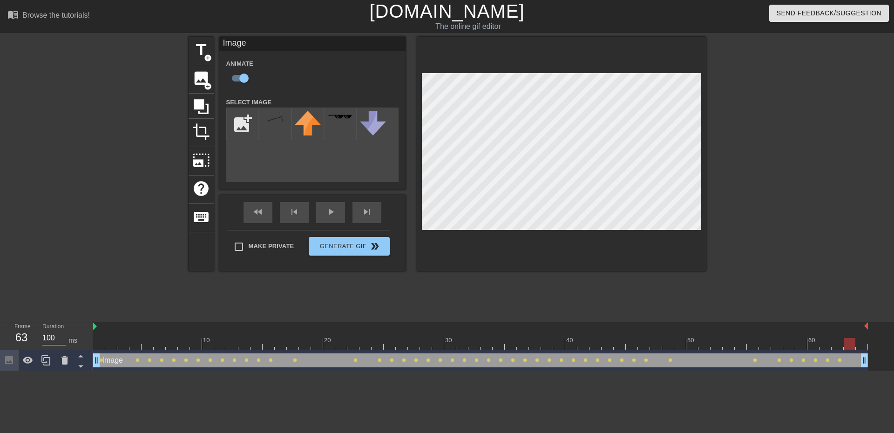
click at [845, 344] on div at bounding box center [849, 344] width 12 height 12
drag, startPoint x: 851, startPoint y: 344, endPoint x: 857, endPoint y: 344, distance: 5.6
click at [857, 344] on div at bounding box center [862, 344] width 12 height 12
click at [342, 247] on button "Generate Gif double_arrow" at bounding box center [349, 246] width 81 height 19
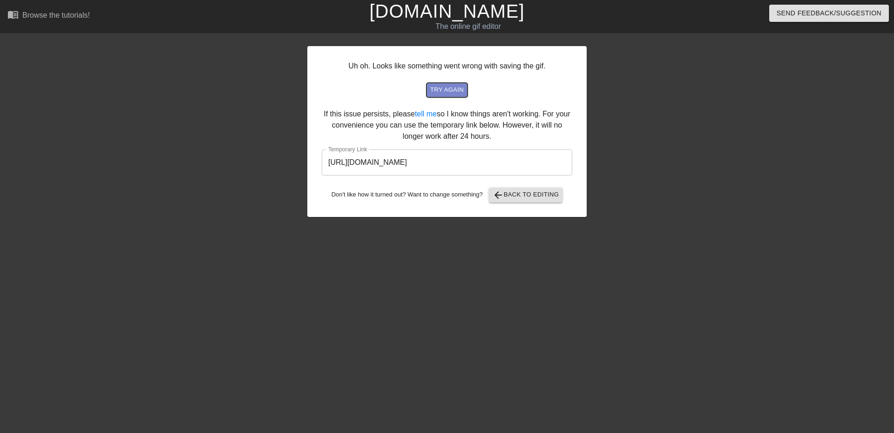
click at [454, 88] on span "try again" at bounding box center [447, 90] width 34 height 11
drag, startPoint x: 538, startPoint y: 158, endPoint x: 313, endPoint y: 161, distance: 224.9
click at [313, 161] on div "Uh oh. Looks like something went wrong with saving the gif. try again If this i…" at bounding box center [446, 131] width 279 height 171
click at [440, 91] on span "try again" at bounding box center [447, 90] width 34 height 11
click at [534, 195] on span "arrow_back Back to Editing" at bounding box center [525, 194] width 67 height 11
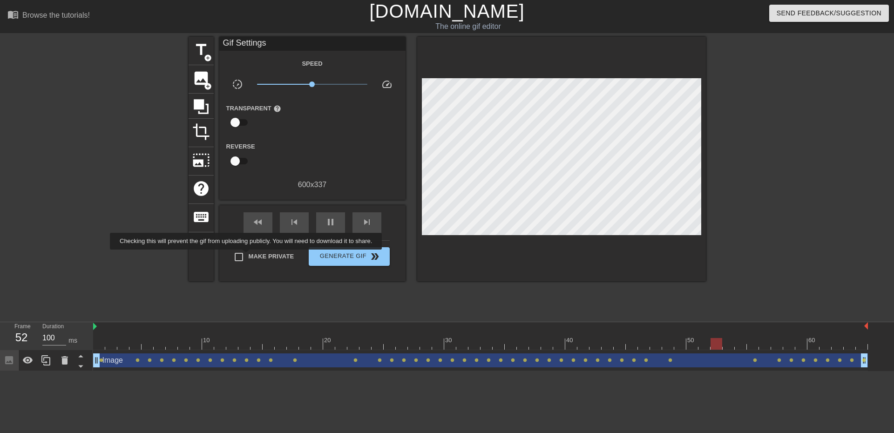
click at [248, 256] on input "Make Private" at bounding box center [239, 257] width 20 height 20
checkbox input "true"
click at [351, 255] on span "Generate Gif double_arrow" at bounding box center [348, 256] width 73 height 11
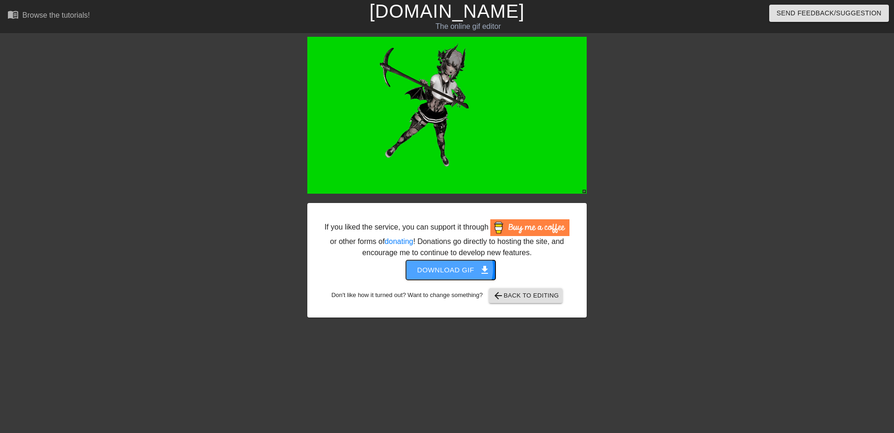
click at [450, 269] on span "Download gif get_app" at bounding box center [450, 270] width 67 height 12
